Goal: Find contact information: Find contact information

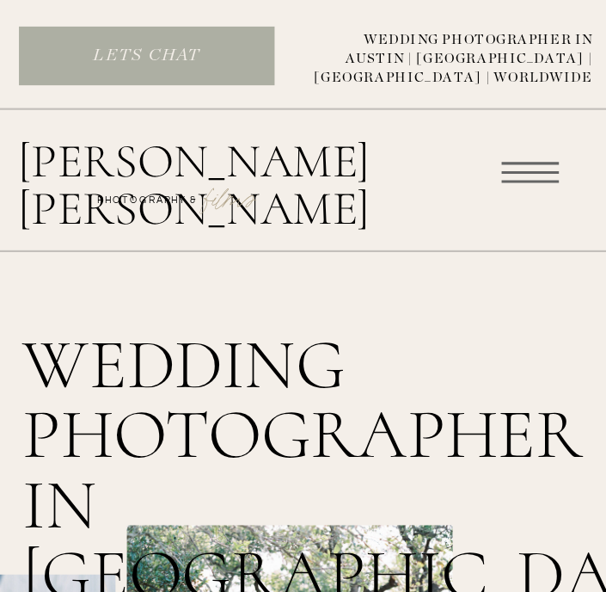
click at [545, 175] on icon at bounding box center [531, 172] width 99 height 83
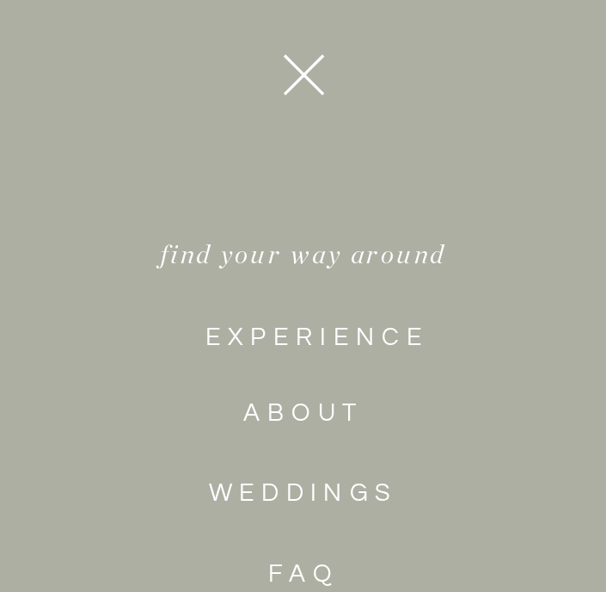
scroll to position [254, 0]
click at [311, 491] on nav "WEddings" at bounding box center [304, 493] width 296 height 51
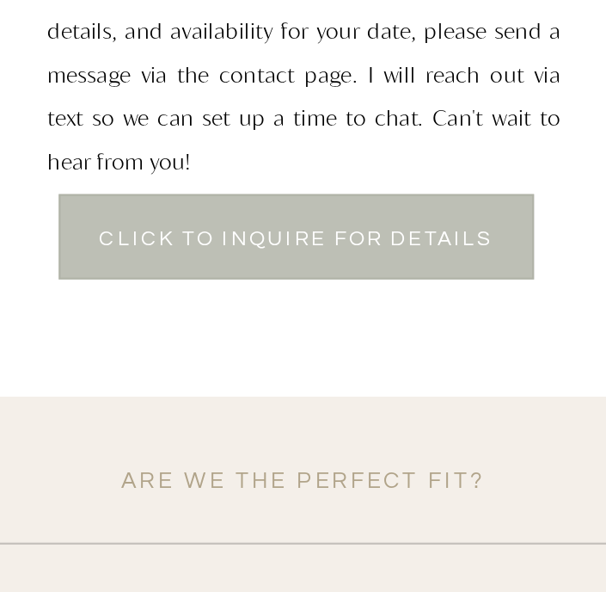
scroll to position [11111, 0]
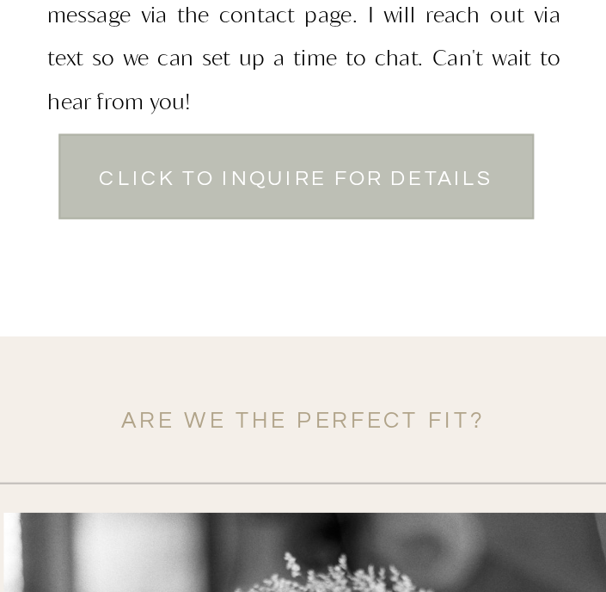
click at [317, 165] on div at bounding box center [296, 175] width 476 height 85
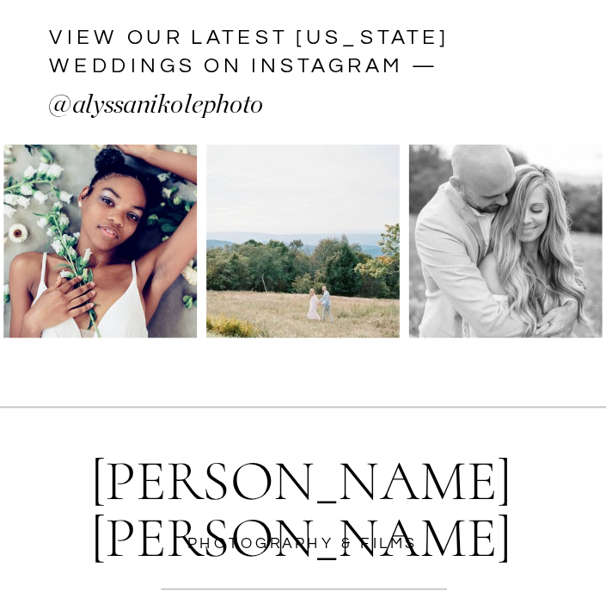
scroll to position [5336, 0]
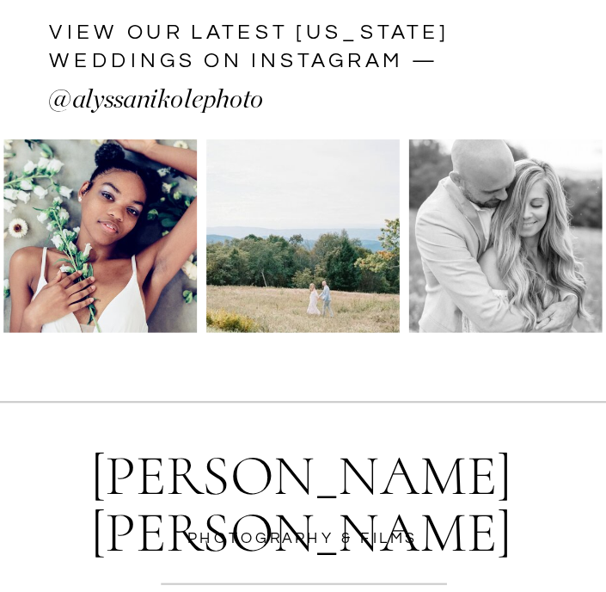
click at [200, 100] on p "@alyssanikolephoto" at bounding box center [262, 99] width 430 height 49
